Goal: Task Accomplishment & Management: Manage account settings

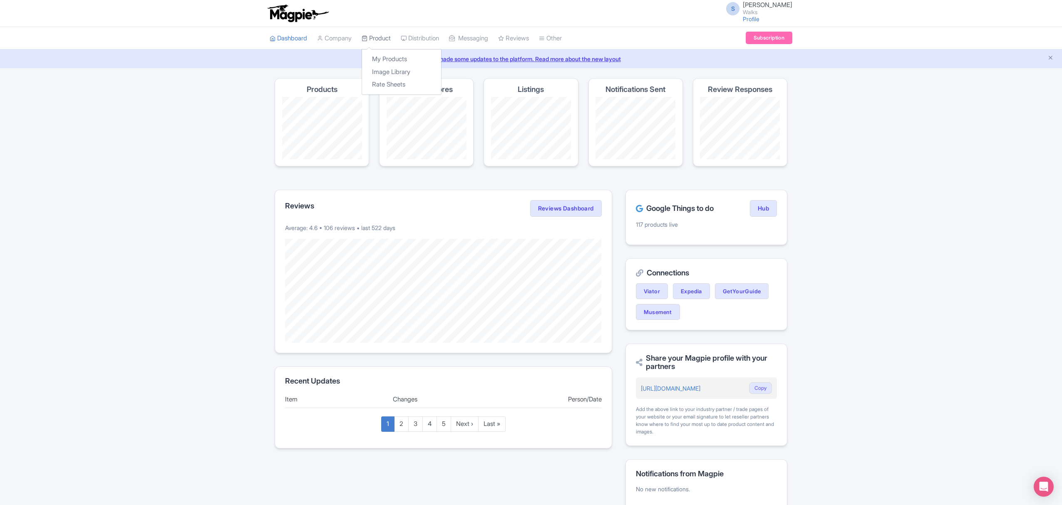
click at [376, 37] on link "Product" at bounding box center [376, 38] width 29 height 23
click at [387, 54] on link "My Products" at bounding box center [401, 59] width 79 height 13
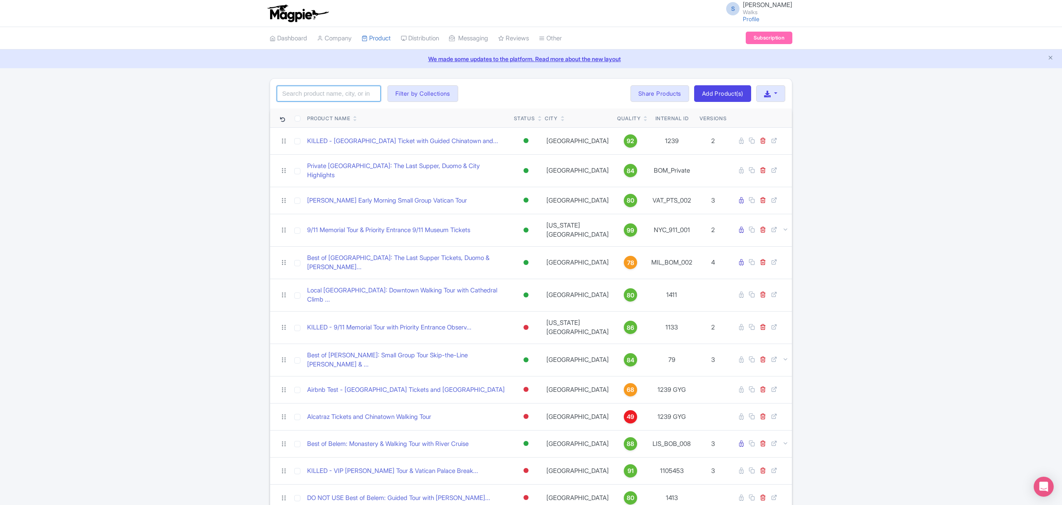
click at [307, 97] on input "search" at bounding box center [329, 94] width 104 height 16
paste input "MAD_MDU_007"
type input "MAD_MDU_007"
click button "Search" at bounding box center [0, 0] width 0 height 0
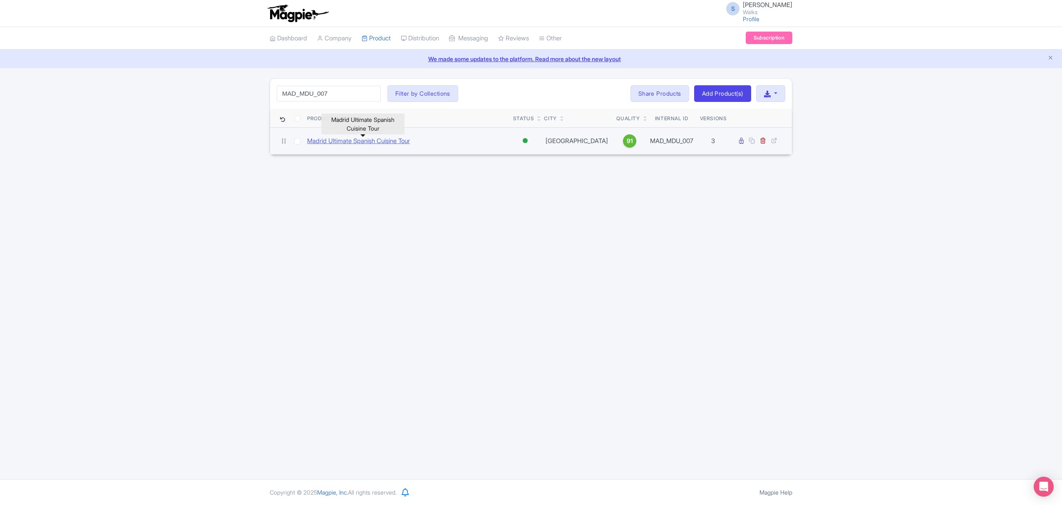
click at [354, 142] on link "Madrid Ultimate Spanish Cuisine Tour" at bounding box center [358, 142] width 103 height 10
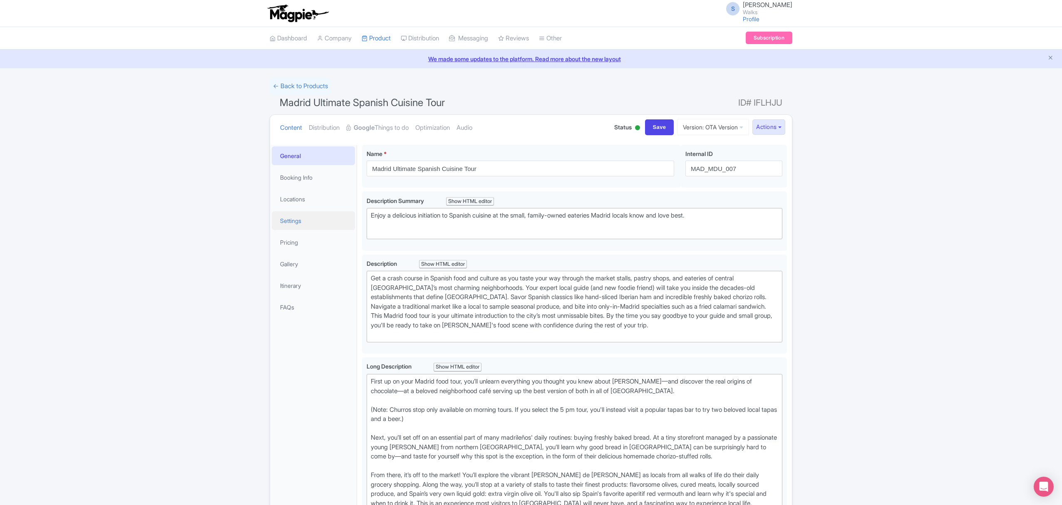
click at [312, 226] on link "Settings" at bounding box center [313, 220] width 83 height 19
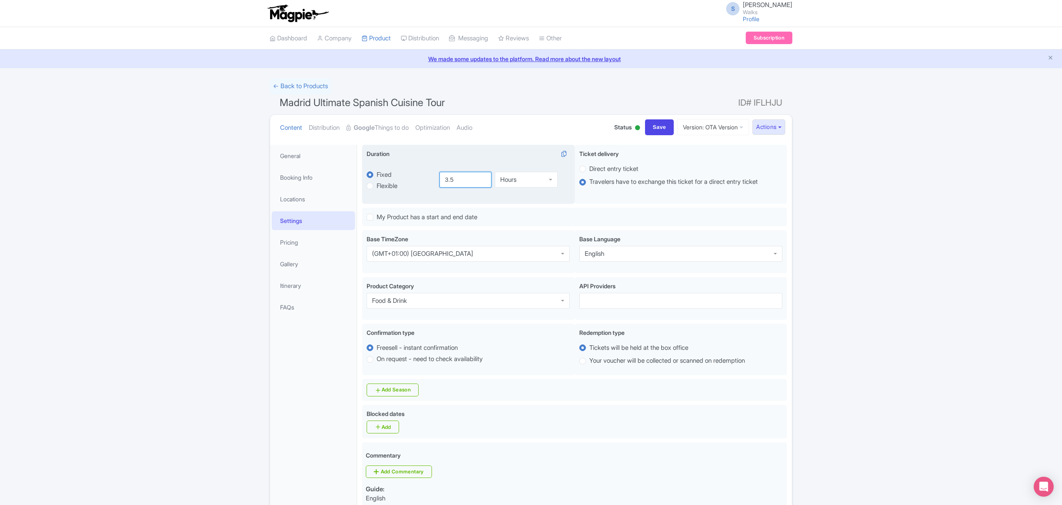
click at [465, 179] on input "3.5" at bounding box center [466, 180] width 52 height 16
type input "3"
click at [658, 129] on input "Save" at bounding box center [659, 127] width 29 height 16
type input "Saving..."
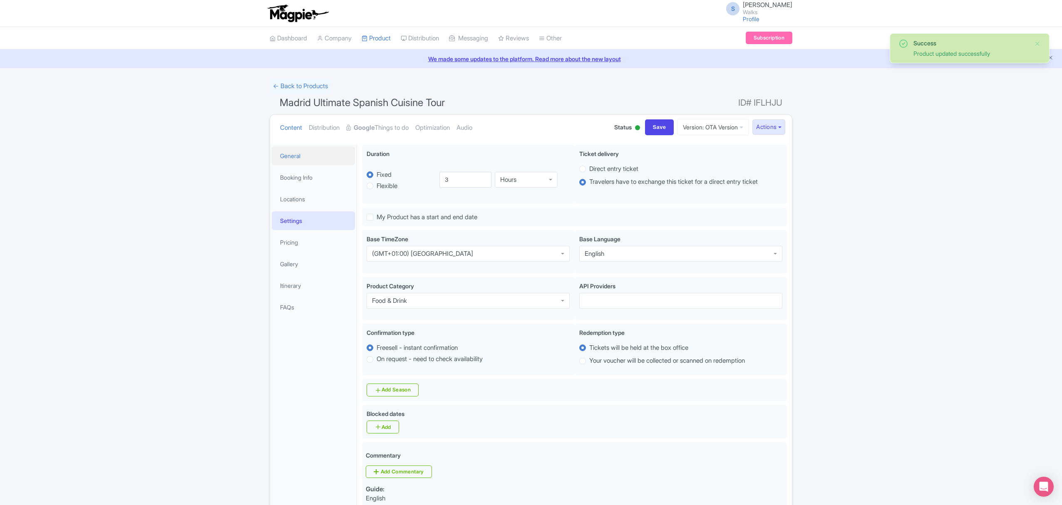
click at [297, 158] on link "General" at bounding box center [313, 156] width 83 height 19
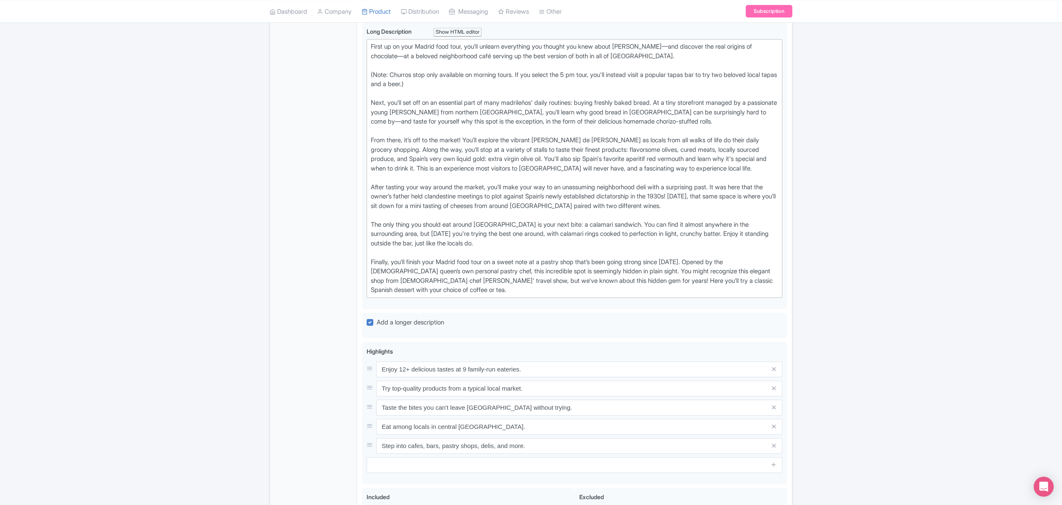
scroll to position [277, 0]
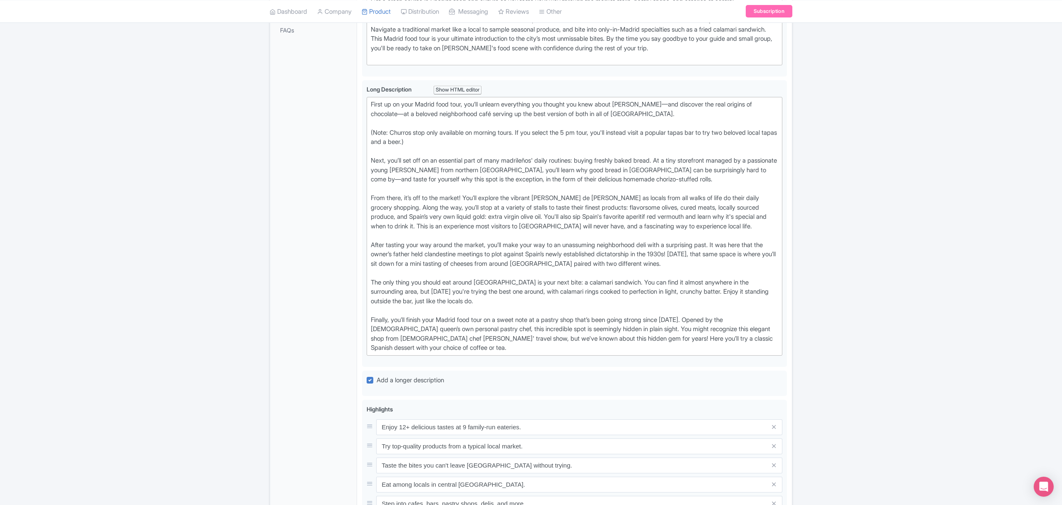
type trix-editor "<div>First up on your Madrid food tour, you’ll unlearn everything you thought y…"
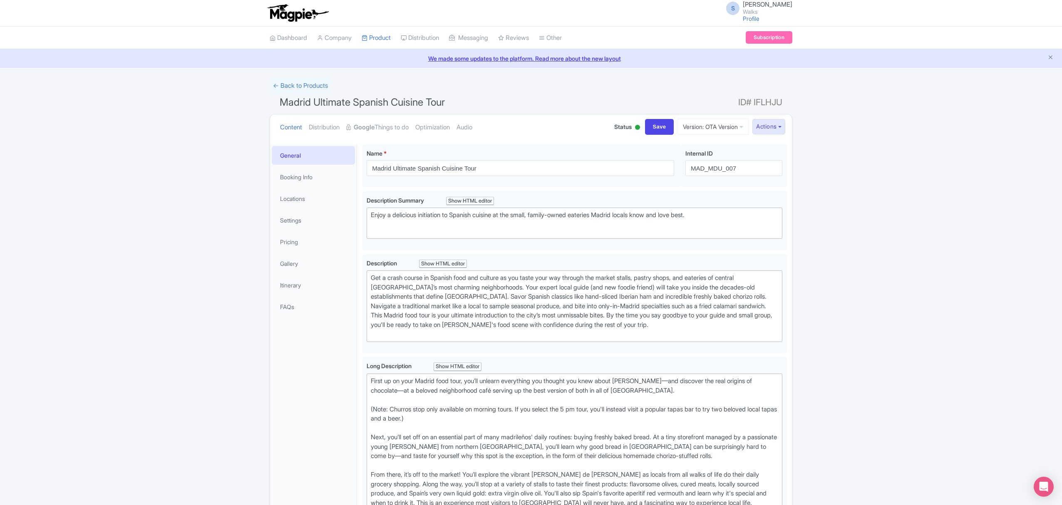
scroll to position [0, 0]
drag, startPoint x: 310, startPoint y: 85, endPoint x: 313, endPoint y: 75, distance: 10.3
click at [310, 85] on link "← Back to Products" at bounding box center [301, 86] width 62 height 16
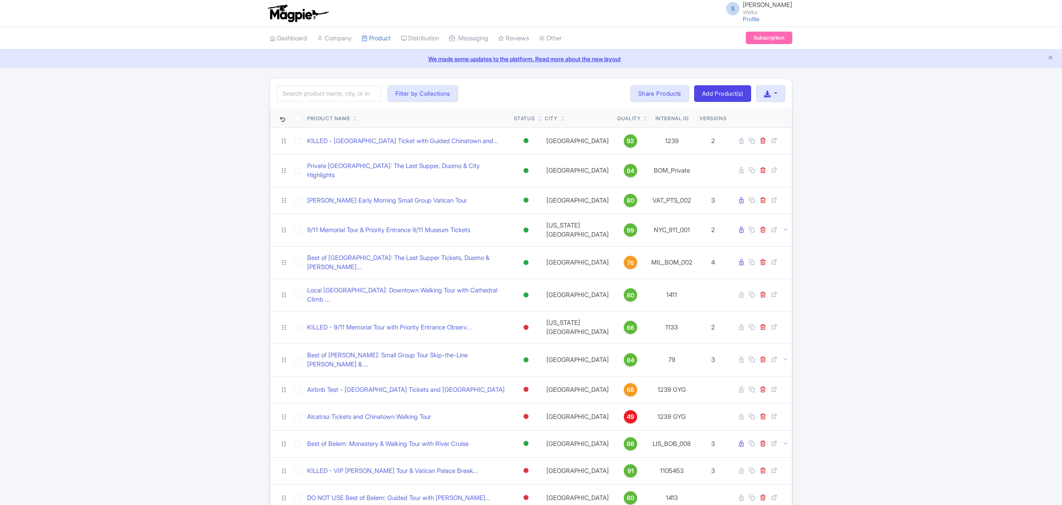
click at [345, 102] on div "Search Filter by Collections [GEOGRAPHIC_DATA] [GEOGRAPHIC_DATA] [GEOGRAPHIC_DA…" at bounding box center [531, 94] width 522 height 30
click at [347, 97] on input "search" at bounding box center [329, 94] width 104 height 16
paste input "[URL][DOMAIN_NAME]"
type input "[URL][DOMAIN_NAME]"
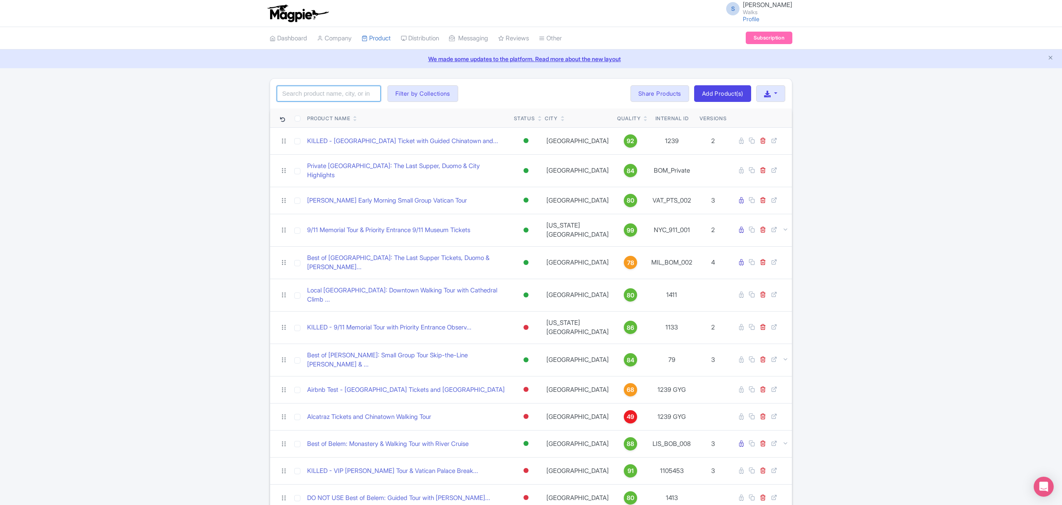
paste input "BCN_BCU_007"
type input "BCN_BCU_007"
click button "Search" at bounding box center [0, 0] width 0 height 0
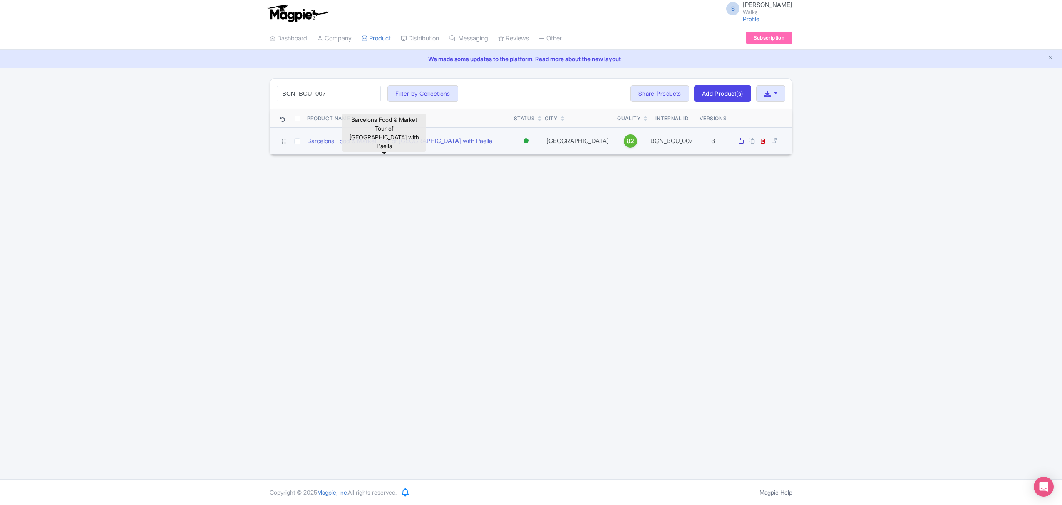
click at [378, 143] on link "Barcelona Food & Market Tour of [GEOGRAPHIC_DATA] with Paella" at bounding box center [399, 142] width 185 height 10
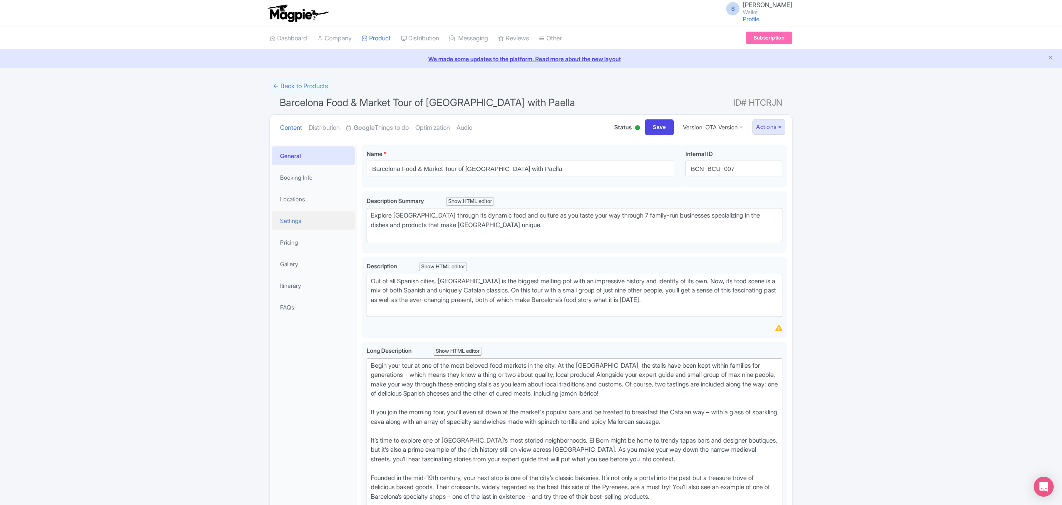
click at [300, 221] on link "Settings" at bounding box center [313, 220] width 83 height 19
